Goal: Find specific page/section: Find specific page/section

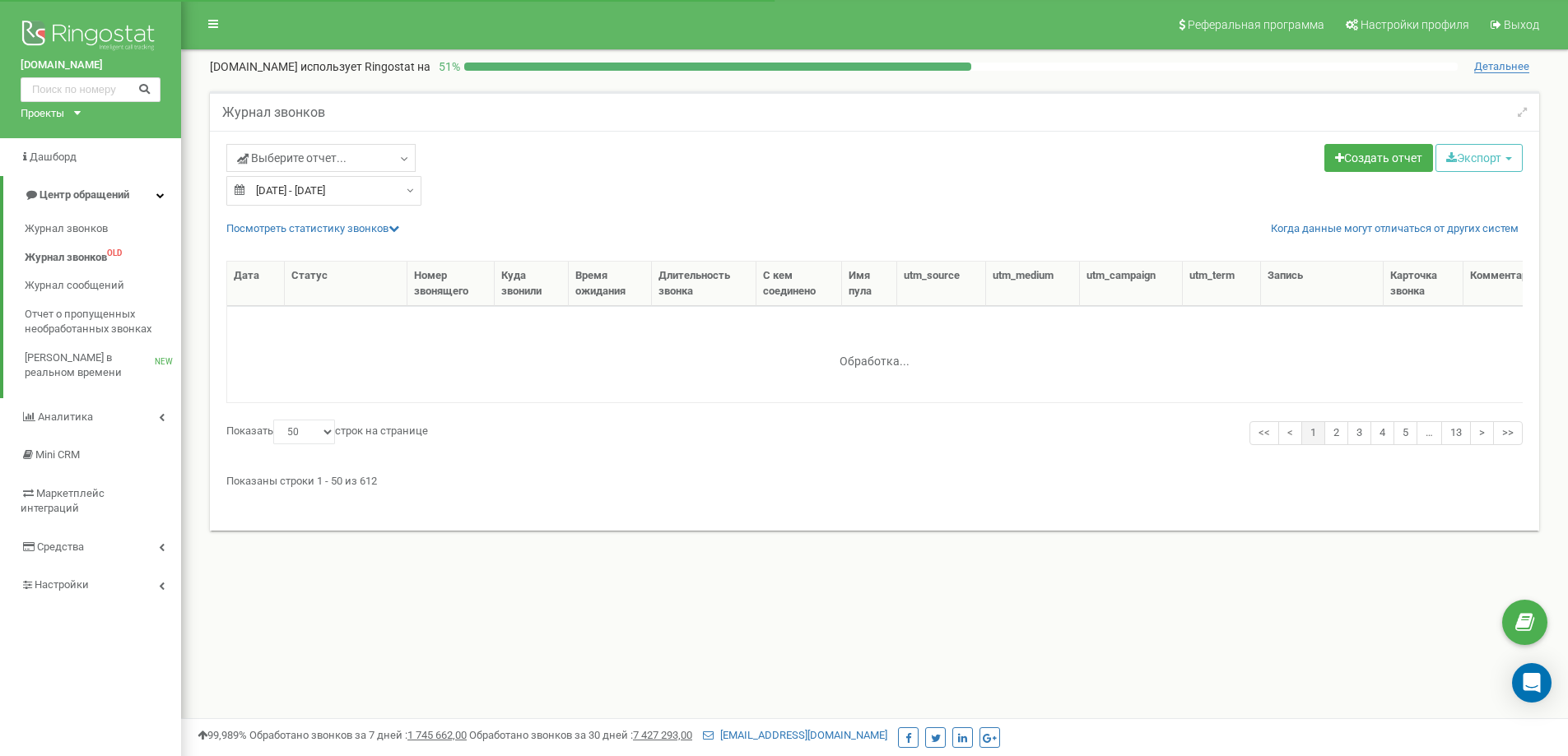
select select "50"
click at [346, 167] on link "Выберите отчет..." at bounding box center [321, 158] width 189 height 28
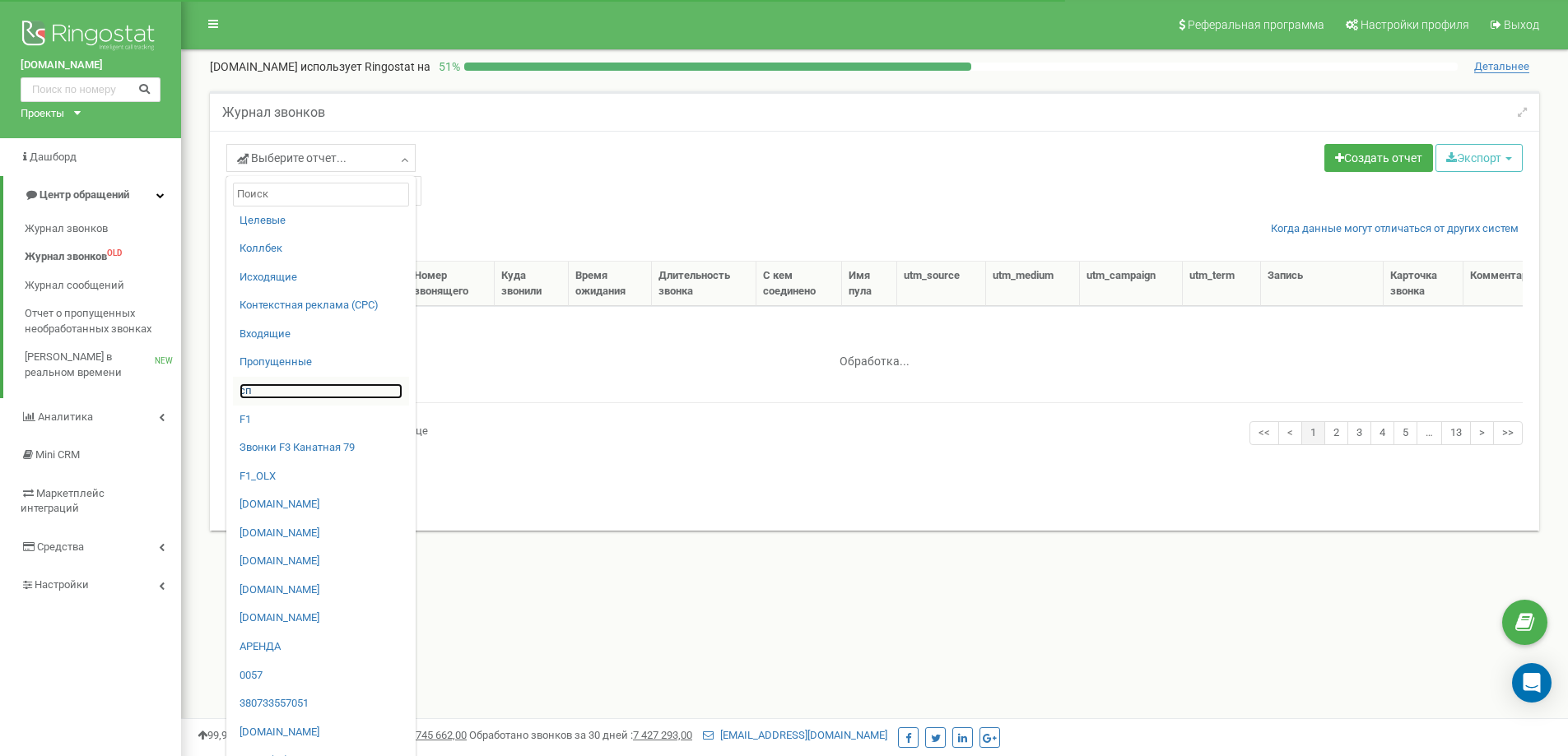
click at [254, 389] on link "сп" at bounding box center [321, 391] width 163 height 16
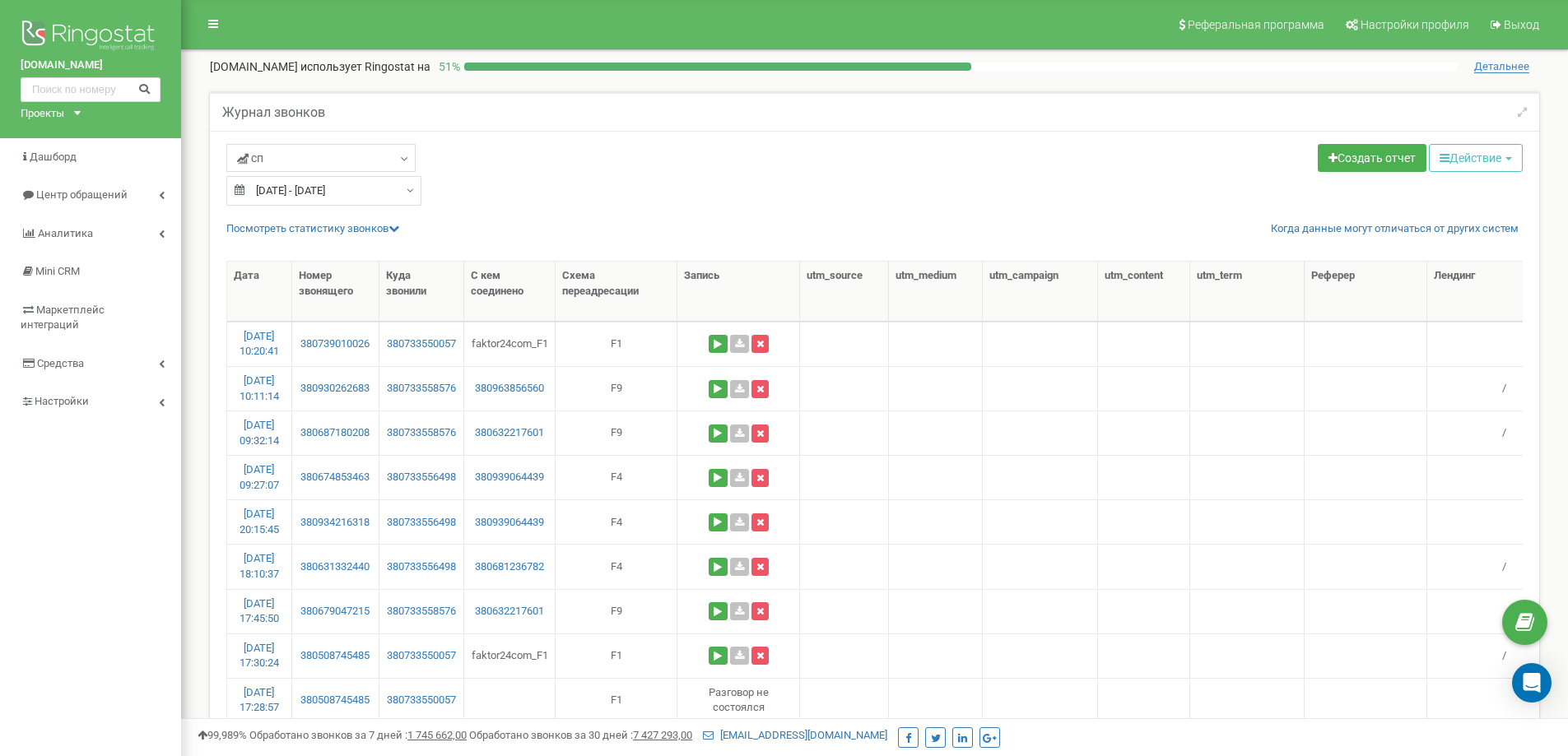
select select "50"
